Goal: Information Seeking & Learning: Learn about a topic

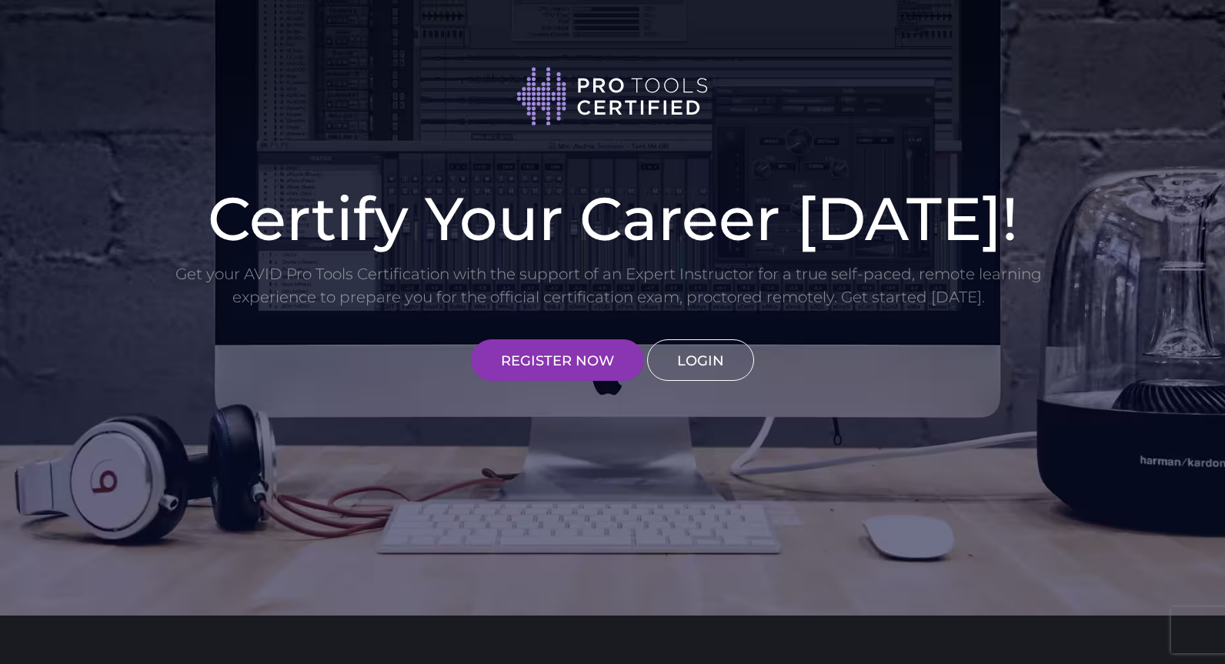
click at [688, 368] on link "LOGIN" at bounding box center [700, 360] width 107 height 42
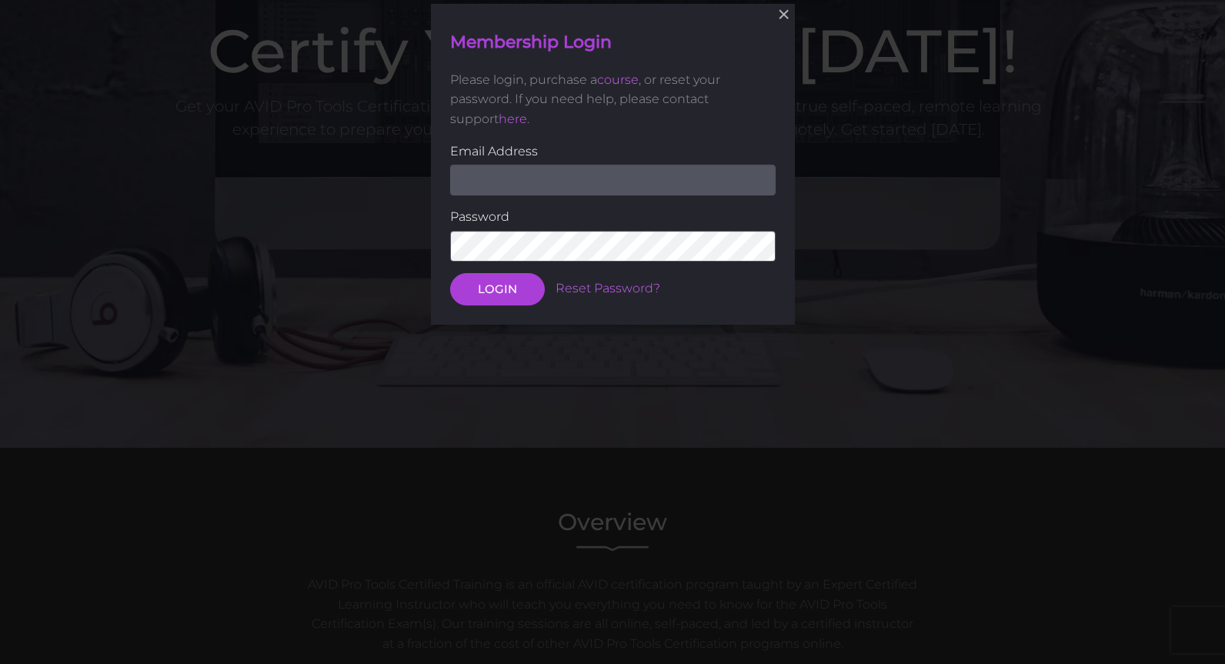
scroll to position [169, 0]
type input "[PERSON_NAME][EMAIL_ADDRESS][DOMAIN_NAME]"
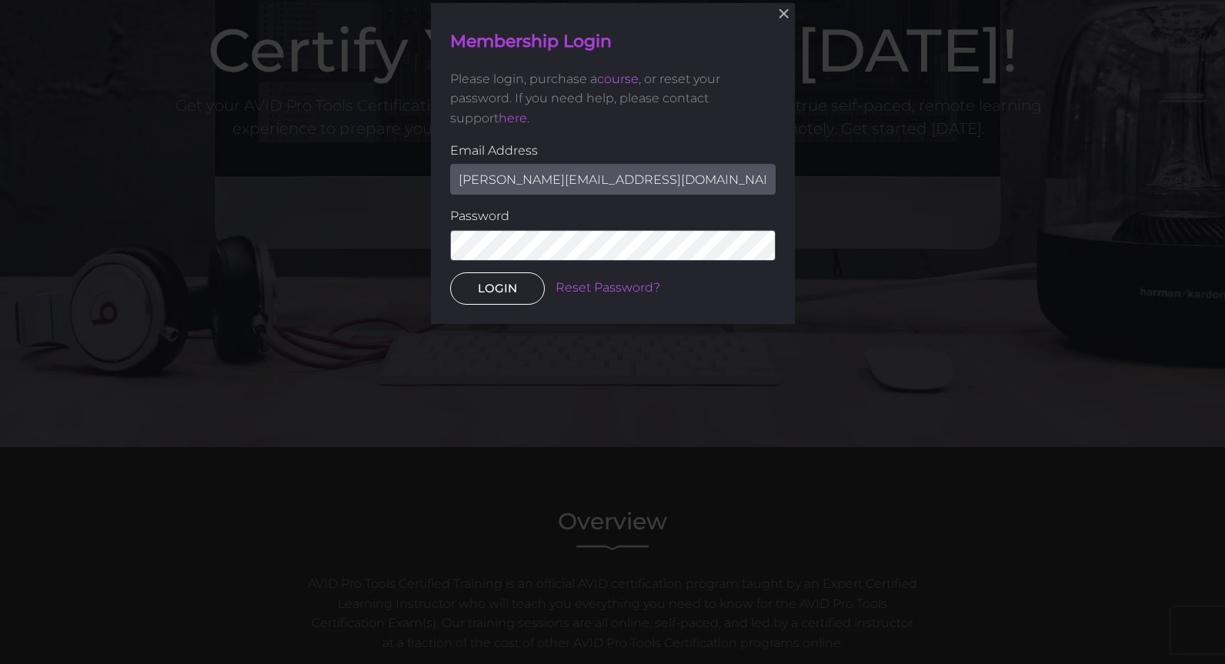
click at [498, 292] on button "LOGIN" at bounding box center [497, 288] width 95 height 32
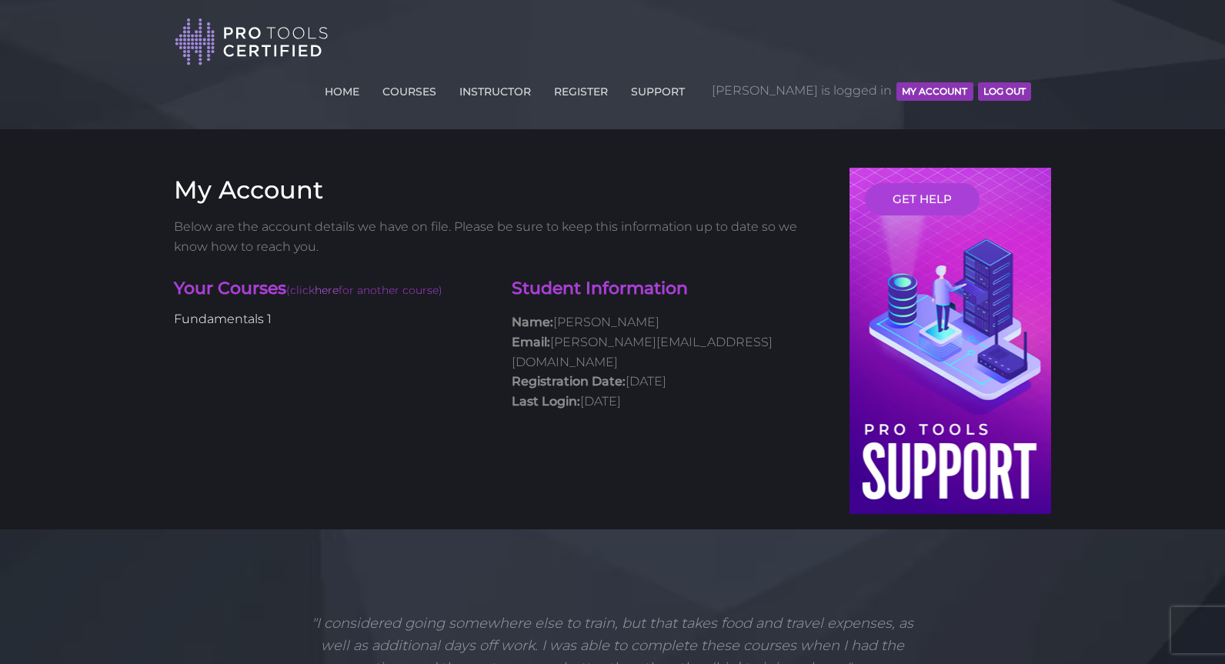
click at [216, 312] on link "Fundamentals 1" at bounding box center [223, 319] width 98 height 15
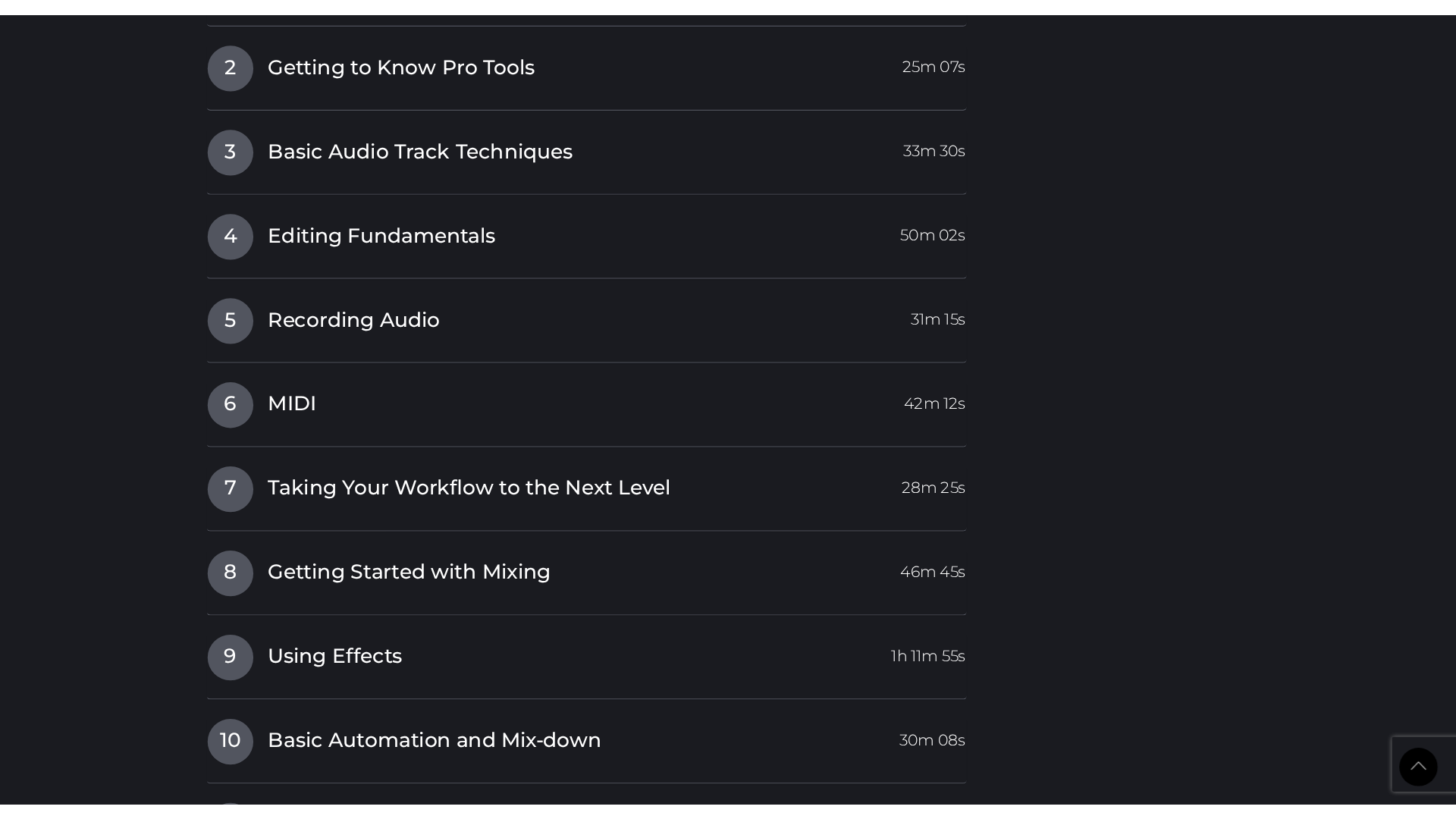
scroll to position [2519, 0]
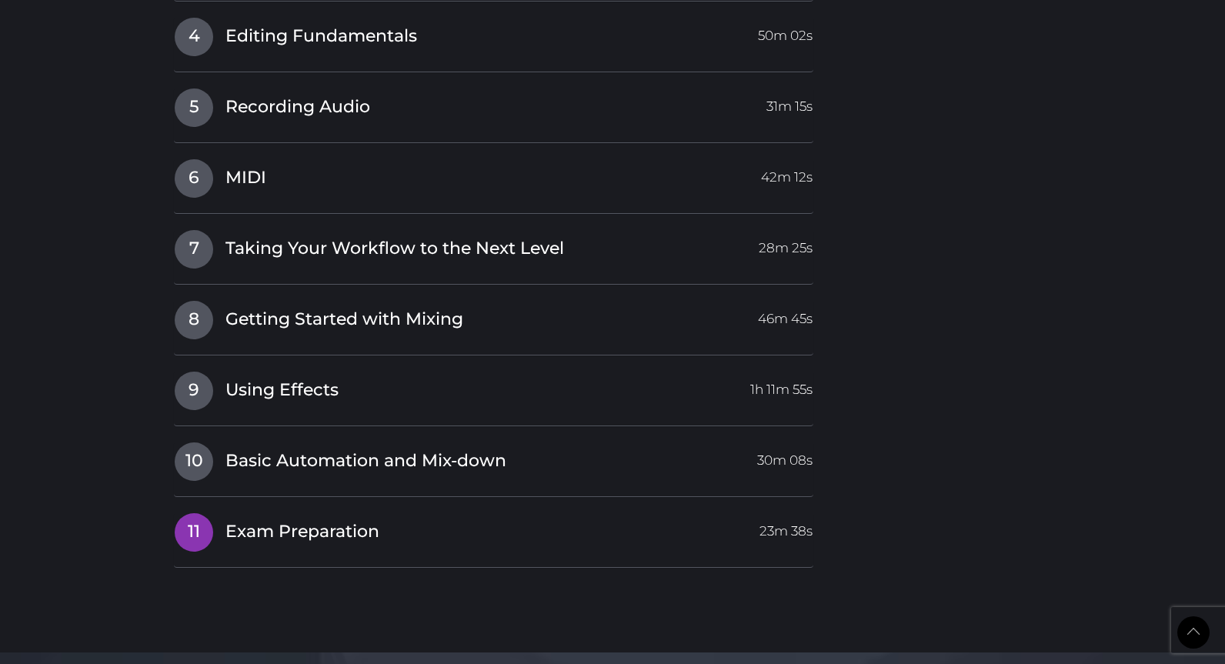
click at [265, 520] on span "Exam Preparation" at bounding box center [302, 532] width 154 height 24
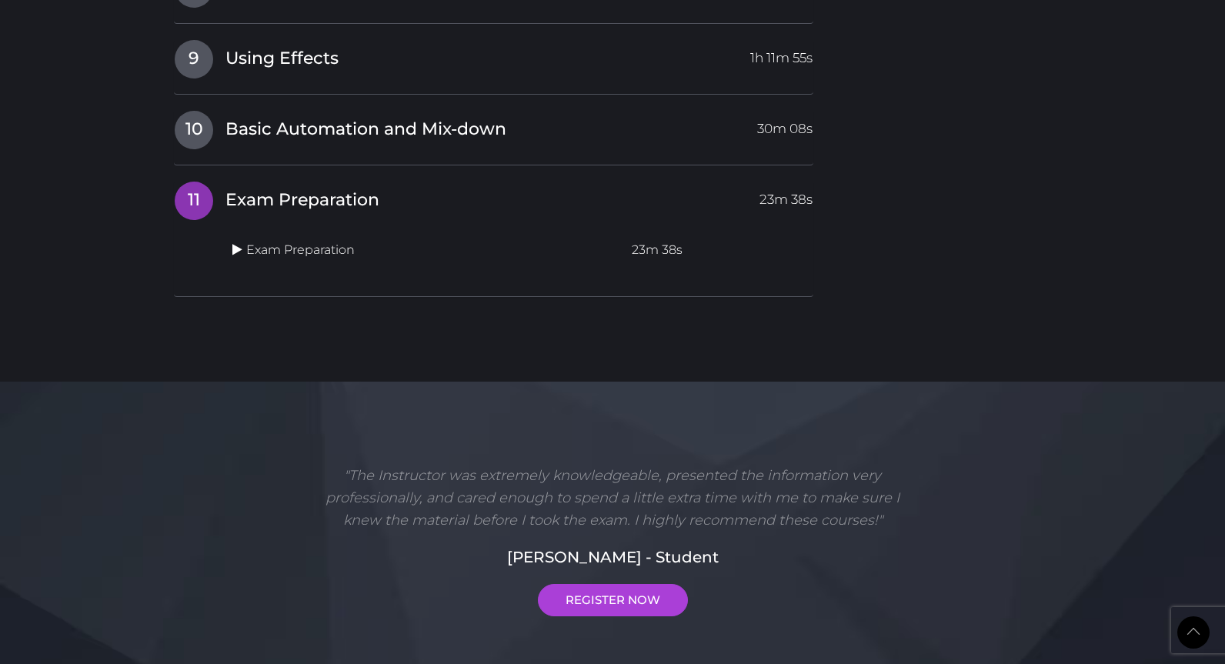
click at [238, 243] on icon at bounding box center [237, 249] width 10 height 12
